Goal: Task Accomplishment & Management: Complete application form

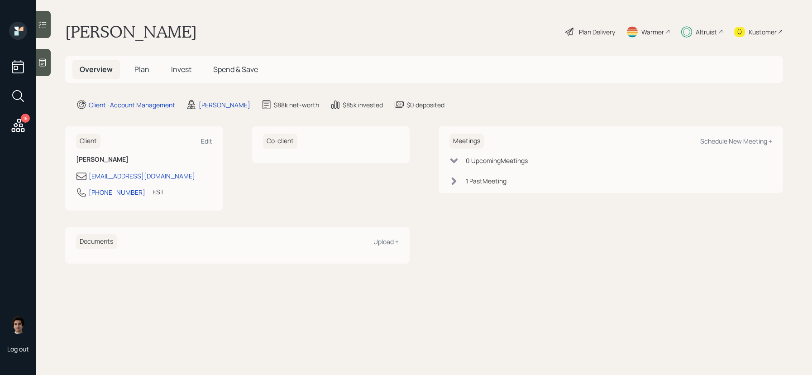
click at [141, 71] on span "Plan" at bounding box center [141, 69] width 15 height 10
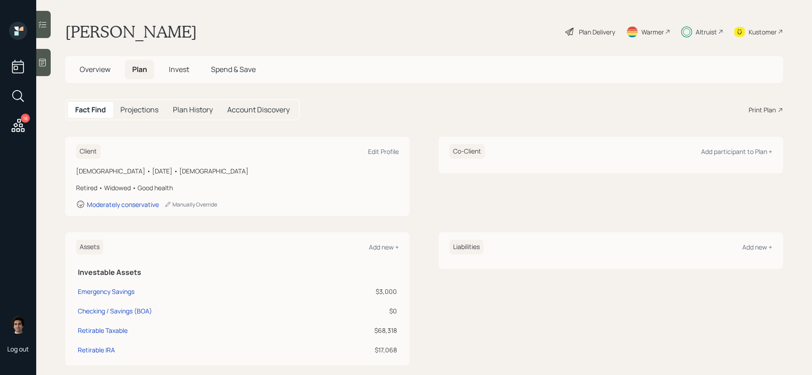
click at [196, 66] on h5 "Invest" at bounding box center [179, 69] width 35 height 19
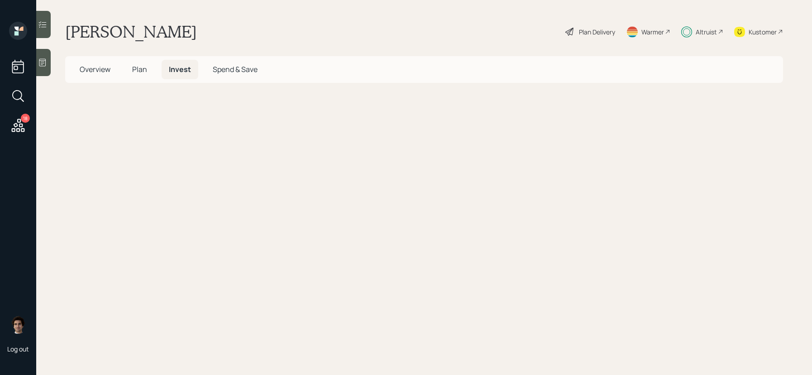
click at [174, 69] on span "Invest" at bounding box center [180, 69] width 22 height 10
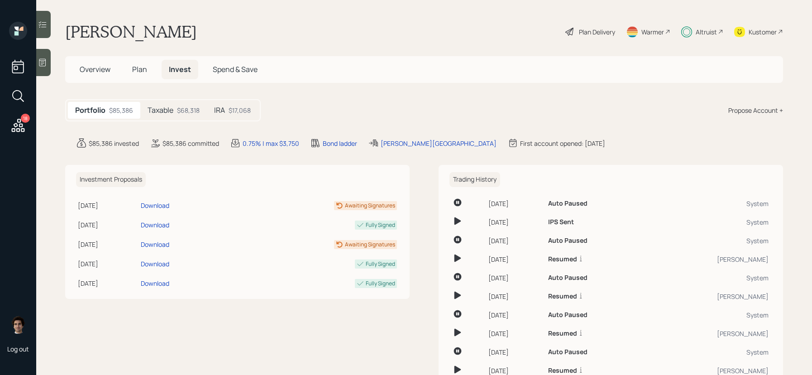
click at [191, 115] on div "Taxable $68,318" at bounding box center [173, 110] width 67 height 17
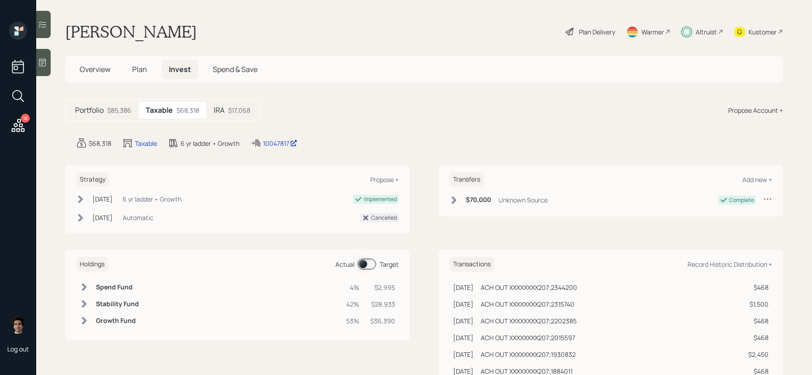
click at [270, 133] on main "[PERSON_NAME] Plan Delivery Warmer Altruist Kustomer Overview Plan Invest Spend…" at bounding box center [423, 187] width 775 height 375
click at [270, 144] on div "10047817" at bounding box center [280, 143] width 34 height 10
click at [149, 71] on h5 "Plan" at bounding box center [139, 69] width 29 height 19
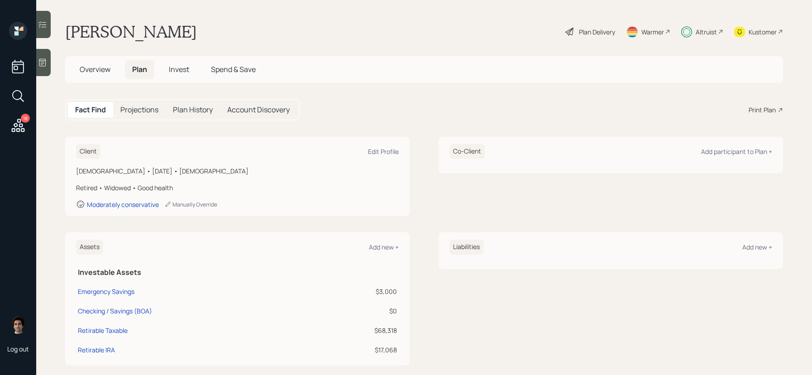
click at [149, 71] on h5 "Plan" at bounding box center [139, 69] width 29 height 19
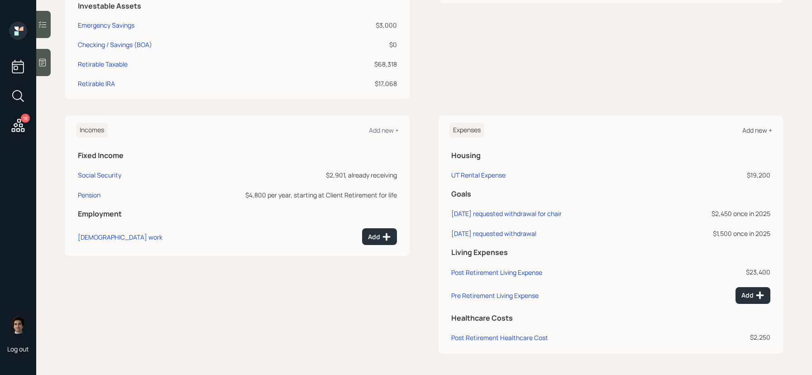
click at [751, 132] on div "Add new +" at bounding box center [757, 130] width 30 height 9
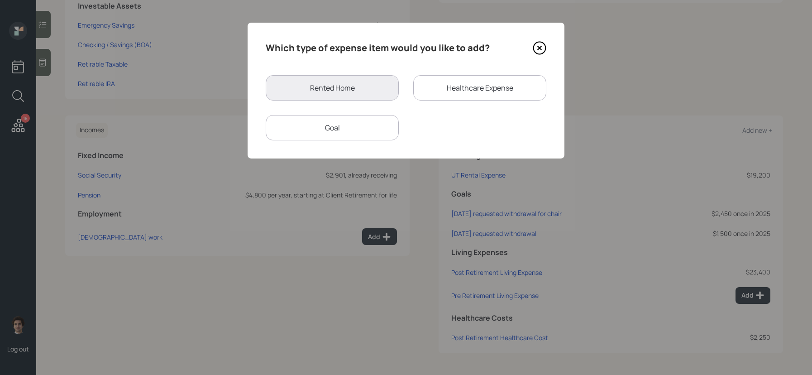
click at [348, 126] on div "Goal" at bounding box center [332, 127] width 133 height 25
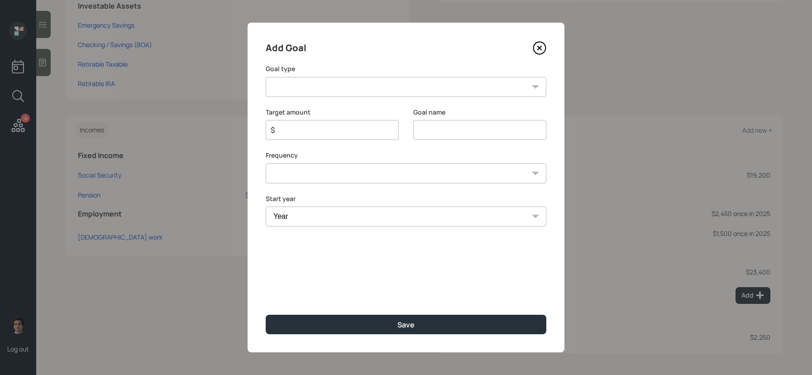
click at [369, 87] on select "Create an emergency fund Donate to charity Purchase a home Make a purchase Supp…" at bounding box center [406, 87] width 280 height 20
select select "other"
click at [266, 77] on select "Create an emergency fund Donate to charity Purchase a home Make a purchase Supp…" at bounding box center [406, 87] width 280 height 20
type input "Other"
click at [333, 132] on input "$" at bounding box center [329, 129] width 118 height 11
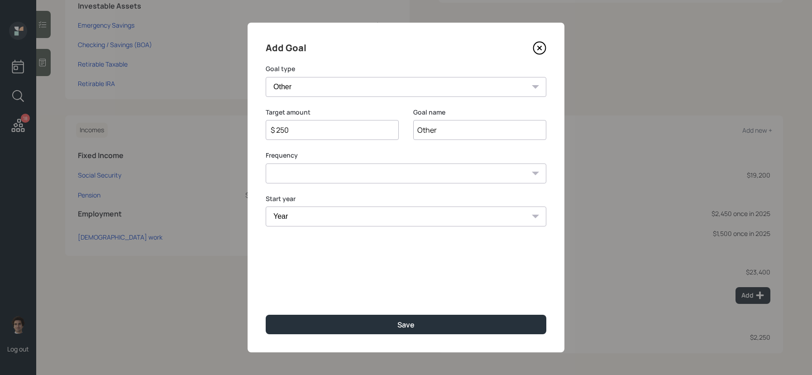
type input "$ 250"
click at [427, 130] on input "Other" at bounding box center [479, 130] width 133 height 20
type input "Requested withdera"
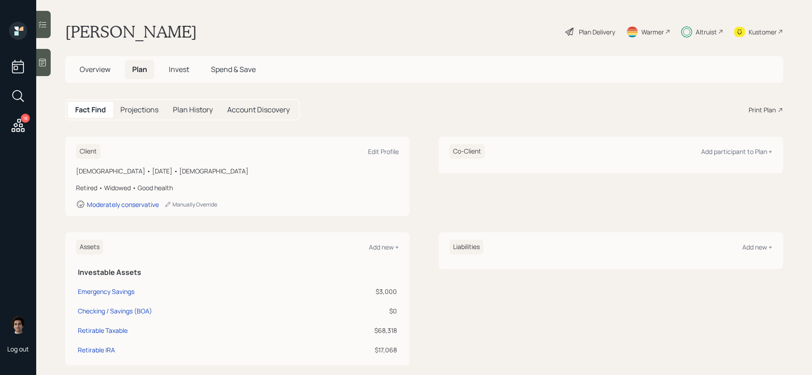
click at [164, 74] on h5 "Invest" at bounding box center [179, 69] width 35 height 19
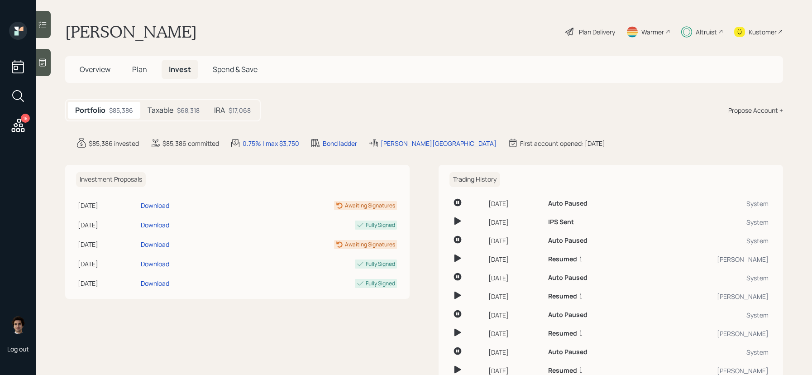
click at [198, 111] on div "$68,318" at bounding box center [188, 110] width 23 height 10
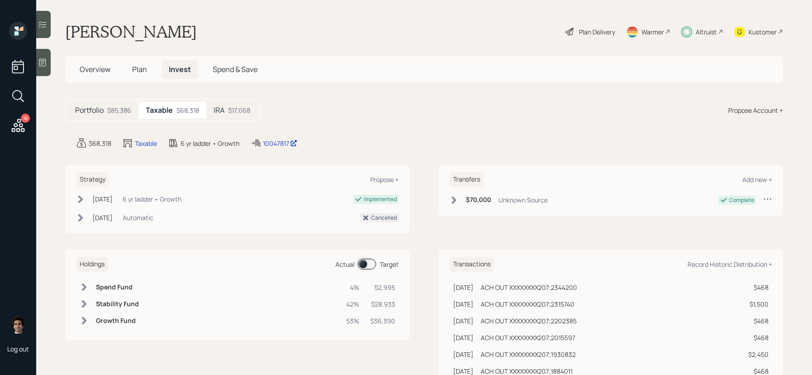
click at [373, 262] on span at bounding box center [366, 263] width 19 height 11
click at [145, 72] on span "Plan" at bounding box center [139, 69] width 15 height 10
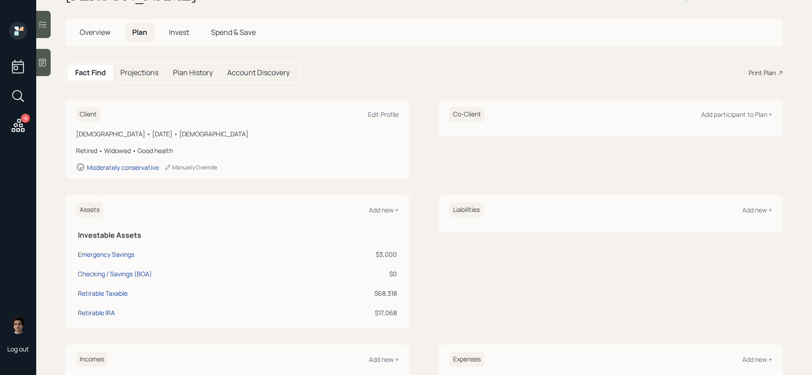
scroll to position [34, 0]
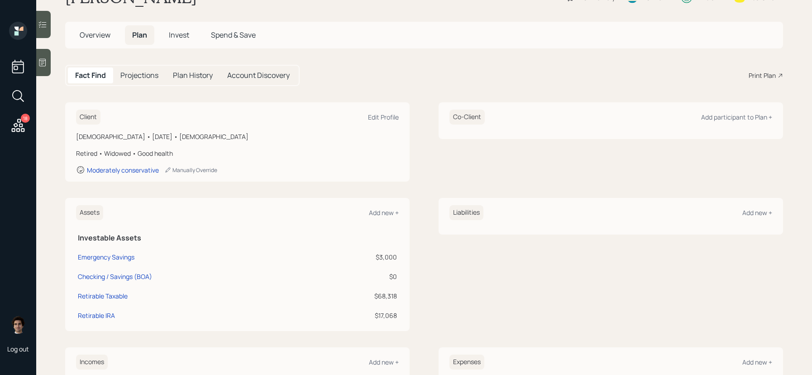
click at [95, 25] on h5 "Overview" at bounding box center [94, 34] width 45 height 19
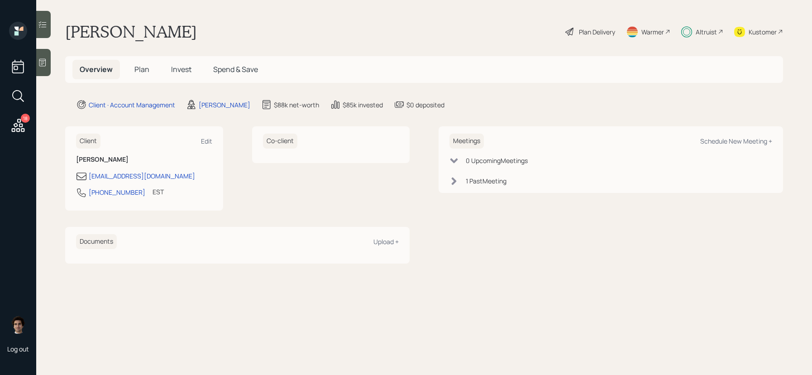
click at [151, 79] on div "Overview Plan Invest Spend & Save" at bounding box center [168, 69] width 193 height 19
click at [150, 77] on h5 "Plan" at bounding box center [141, 69] width 29 height 19
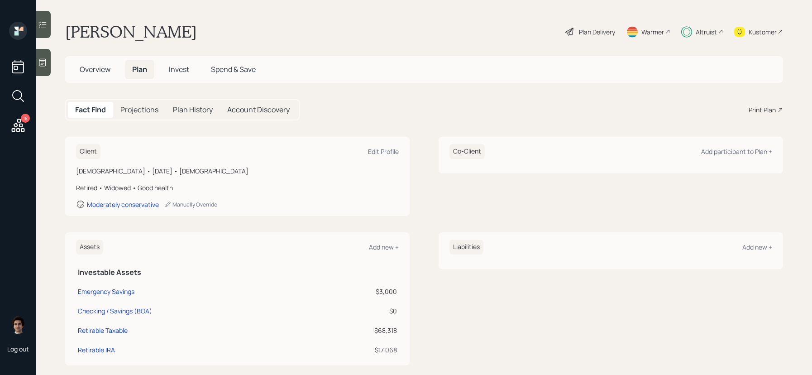
scroll to position [266, 0]
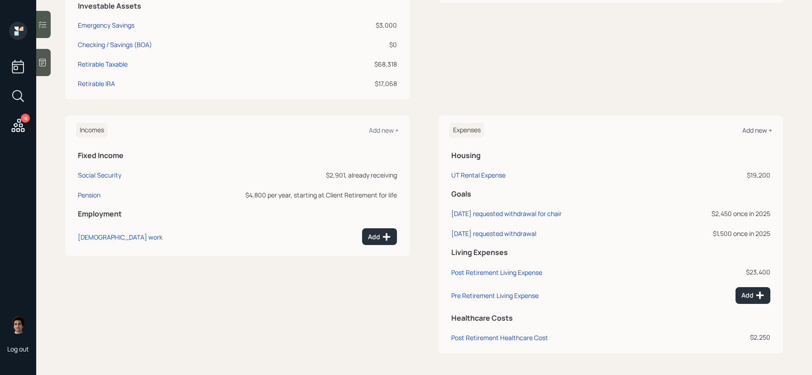
click at [765, 128] on div "Add new +" at bounding box center [757, 130] width 30 height 9
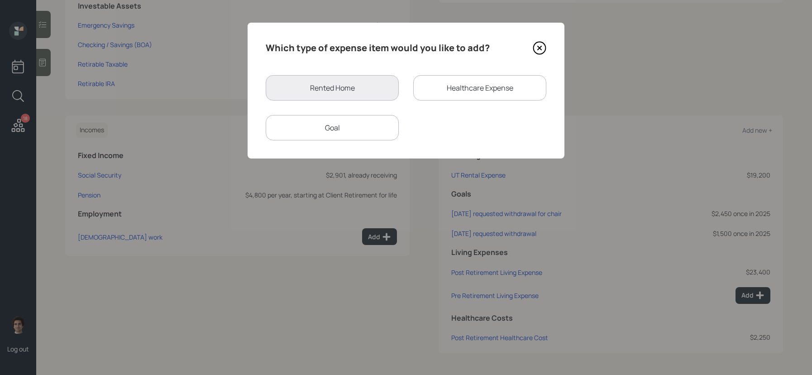
click at [355, 124] on div "Goal" at bounding box center [332, 127] width 133 height 25
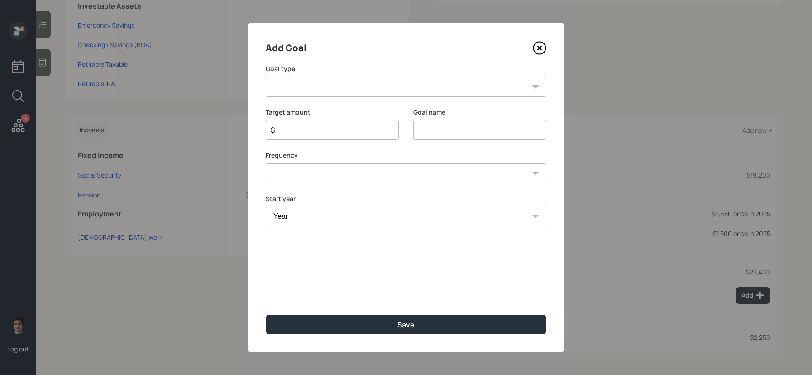
click at [344, 80] on select "Create an emergency fund Donate to charity Purchase a home Make a purchase Supp…" at bounding box center [406, 87] width 280 height 20
select select "other"
click at [266, 77] on select "Create an emergency fund Donate to charity Purchase a home Make a purchase Supp…" at bounding box center [406, 87] width 280 height 20
type input "Other"
click at [535, 47] on icon at bounding box center [539, 48] width 14 height 14
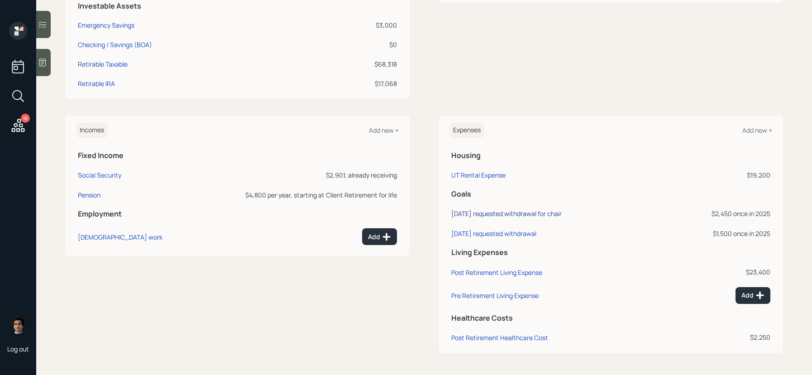
click at [524, 214] on div "[DATE] requested withdrawal for chair" at bounding box center [506, 213] width 110 height 9
select select "0"
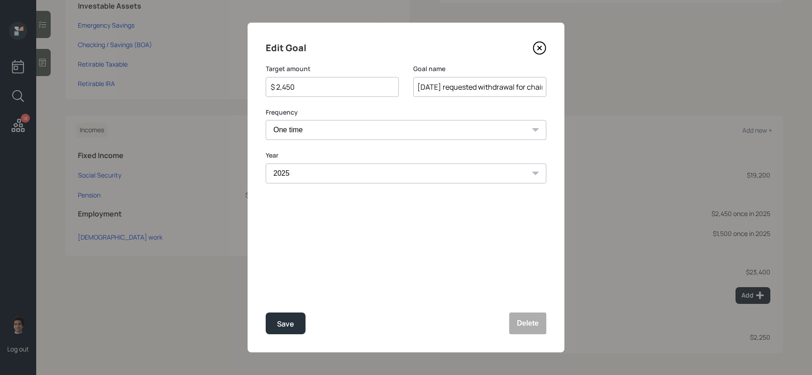
click at [416, 87] on input "[DATE] requested withdrawal for chair" at bounding box center [479, 87] width 133 height 20
click at [283, 340] on div "Edit Goal Target amount $ 2,450 Goal name [DATE] requested withdrawal for chair…" at bounding box center [405, 187] width 317 height 329
click at [288, 321] on div "Save" at bounding box center [285, 324] width 17 height 12
type input "[DATE] requested withdrawal for chair"
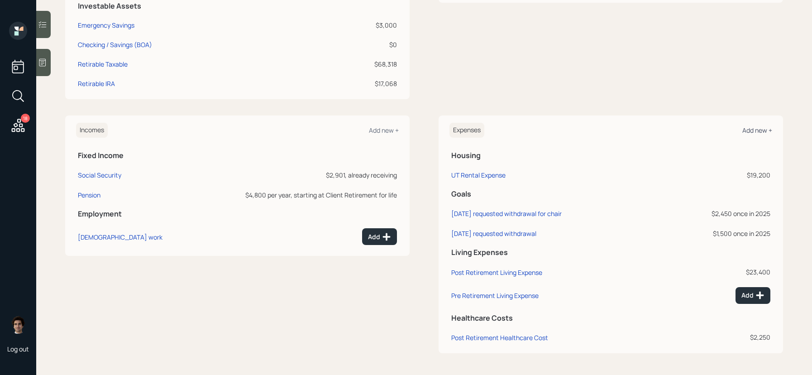
click at [751, 128] on div "Add new +" at bounding box center [757, 130] width 30 height 9
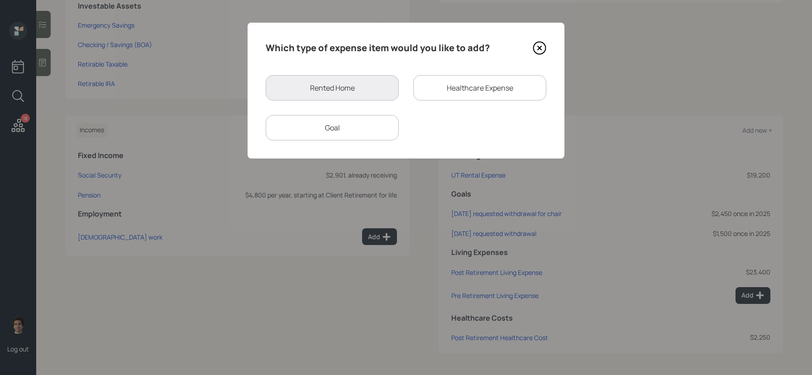
click at [352, 123] on div "Goal" at bounding box center [332, 127] width 133 height 25
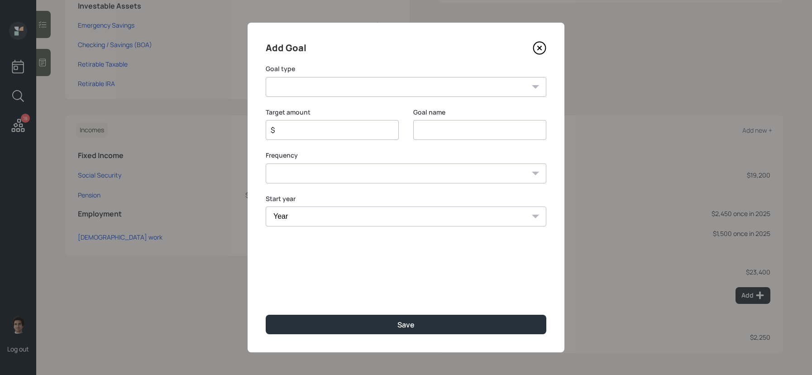
click at [353, 88] on select "Create an emergency fund Donate to charity Purchase a home Make a purchase Supp…" at bounding box center [406, 87] width 280 height 20
select select "other"
click at [266, 77] on select "Create an emergency fund Donate to charity Purchase a home Make a purchase Supp…" at bounding box center [406, 87] width 280 height 20
type input "Other"
click at [316, 126] on input "$" at bounding box center [329, 129] width 118 height 11
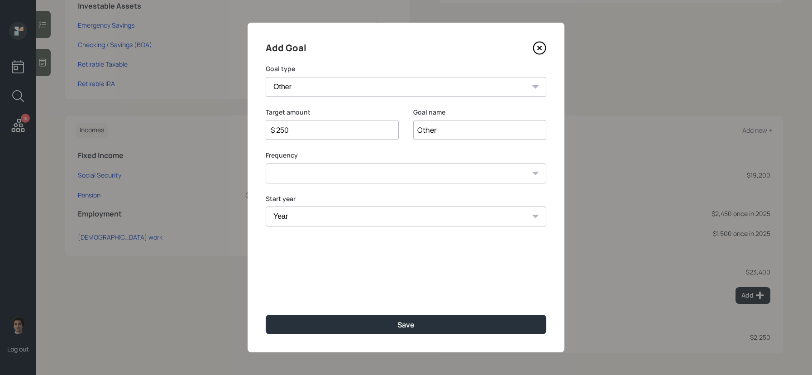
type input "$ 250"
click at [437, 128] on input "Other" at bounding box center [479, 130] width 133 height 20
type input "[DATE] requested withdrawal"
click at [406, 163] on select "One time Every 1 year Every 2 years Every 3 years Every 4 years Every 5 years E…" at bounding box center [406, 173] width 280 height 20
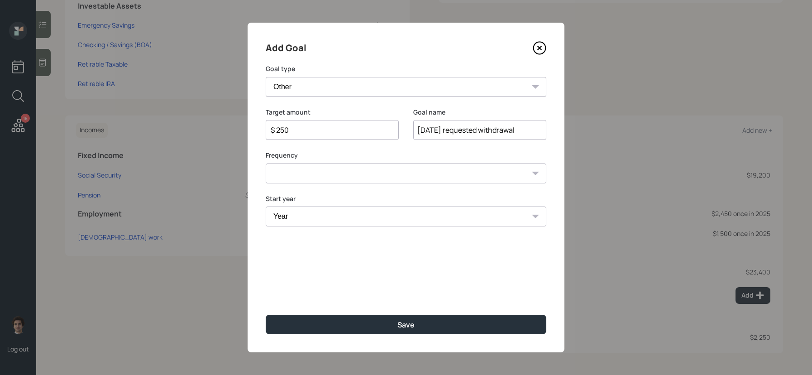
click at [266, 163] on select "One time Every 1 year Every 2 years Every 3 years Every 4 years Every 5 years E…" at bounding box center [406, 173] width 280 height 20
click at [406, 175] on select "One time Every 1 year Every 2 years Every 3 years Every 4 years Every 5 years E…" at bounding box center [406, 173] width 280 height 20
select select "0"
click at [266, 163] on select "One time Every 1 year Every 2 years Every 3 years Every 4 years Every 5 years E…" at bounding box center [406, 173] width 280 height 20
click at [388, 223] on select "Year [DATE] 2026 2027 2028 2029 2030 2031 2032 2033 2034 2035 2036 2037 2038 20…" at bounding box center [406, 216] width 280 height 20
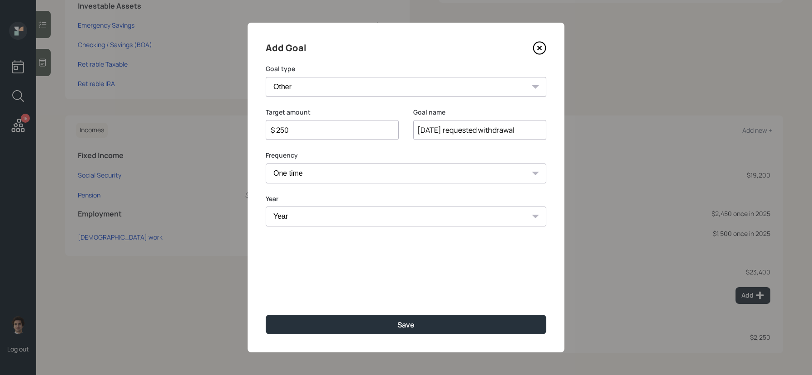
select select "2025"
click at [266, 206] on select "Year [DATE] 2026 2027 2028 2029 2030 2031 2032 2033 2034 2035 2036 2037 2038 20…" at bounding box center [406, 216] width 280 height 20
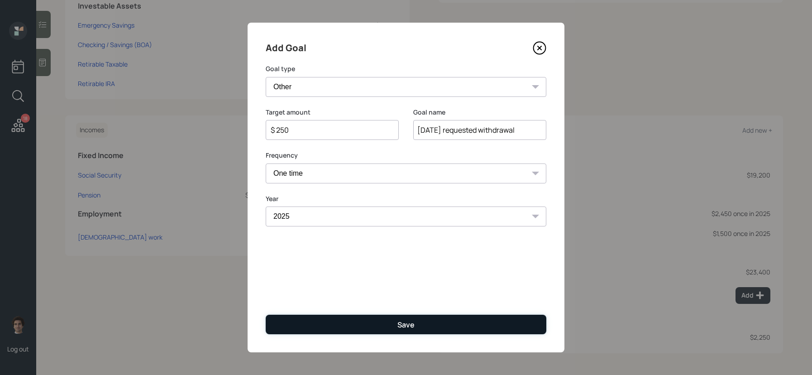
click at [404, 323] on div "Save" at bounding box center [405, 324] width 17 height 10
type input "$"
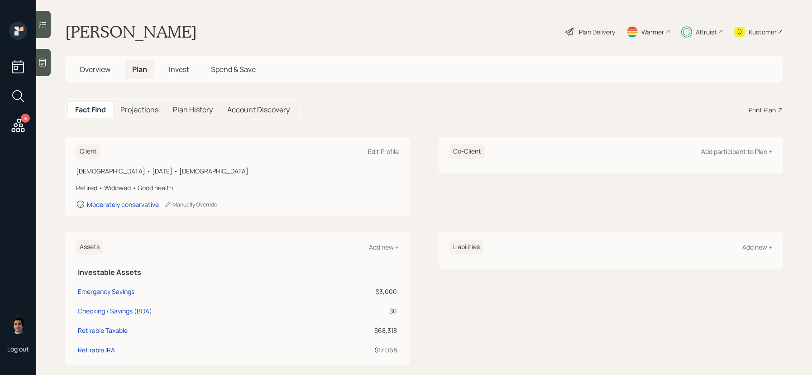
click at [167, 71] on h5 "Invest" at bounding box center [179, 69] width 35 height 19
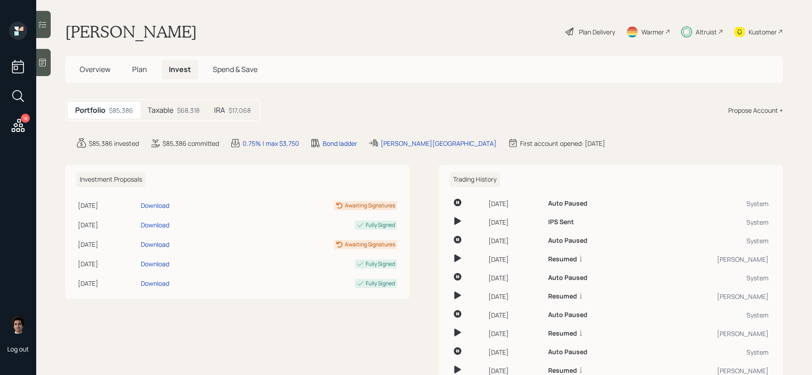
click at [179, 112] on div "$68,318" at bounding box center [188, 110] width 23 height 10
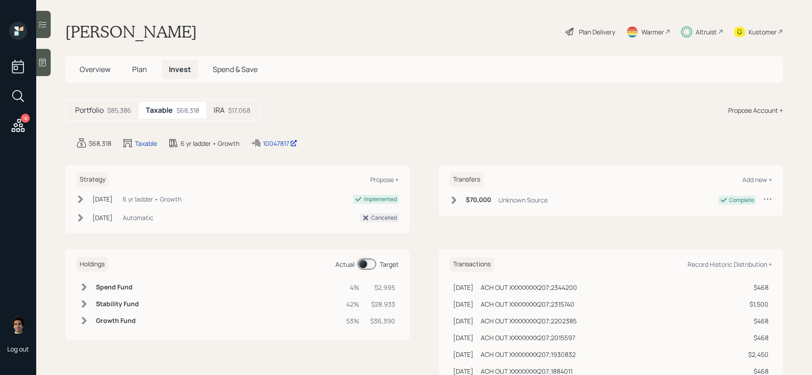
click at [284, 150] on main "[PERSON_NAME] Plan Delivery Warmer Altruist Kustomer Overview Plan Invest Spend…" at bounding box center [423, 187] width 775 height 375
click at [285, 147] on div "10047817" at bounding box center [280, 143] width 34 height 10
